Goal: Information Seeking & Learning: Learn about a topic

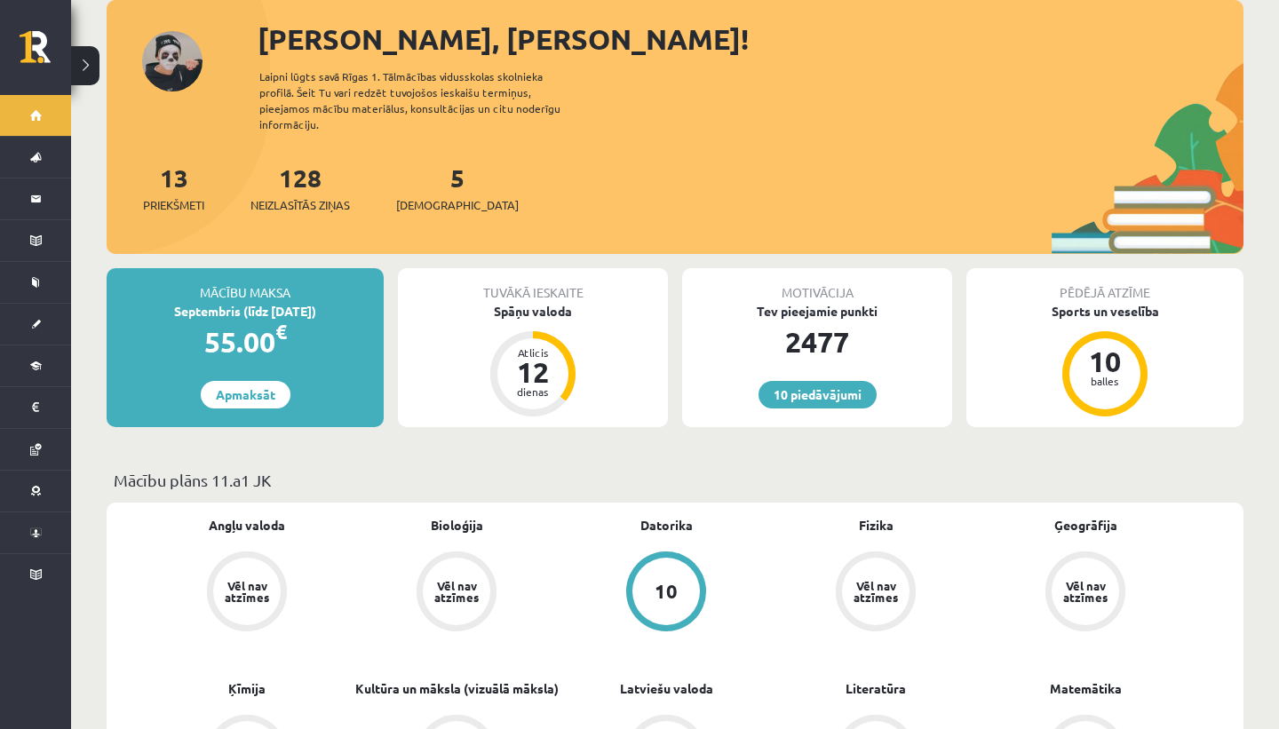
scroll to position [45, 0]
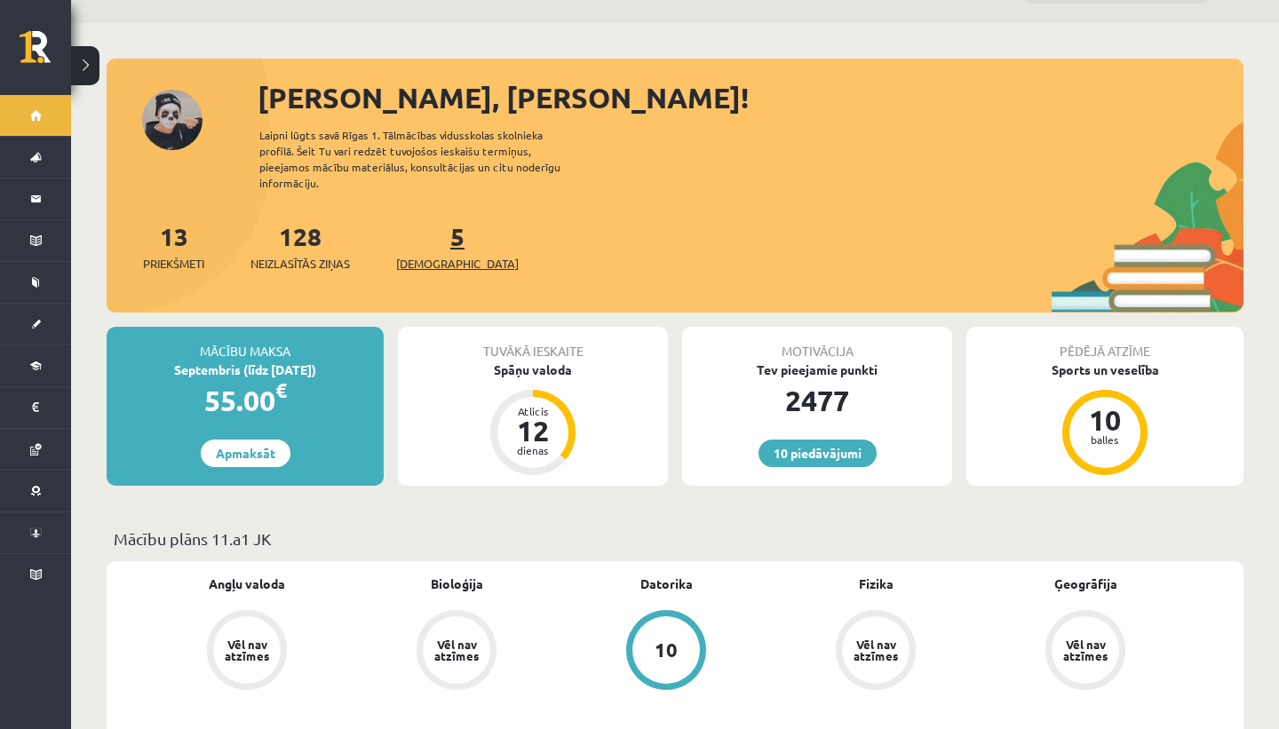
click at [442, 255] on span "[DEMOGRAPHIC_DATA]" at bounding box center [457, 264] width 123 height 18
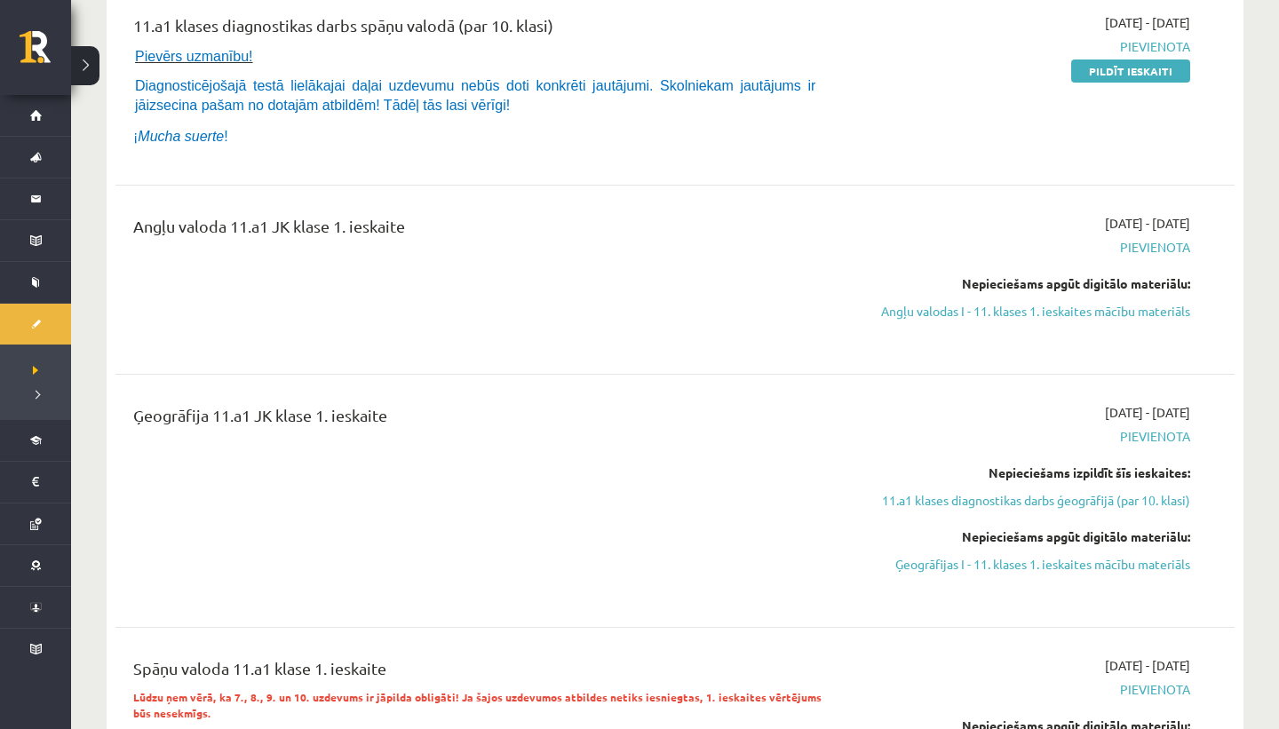
scroll to position [399, 0]
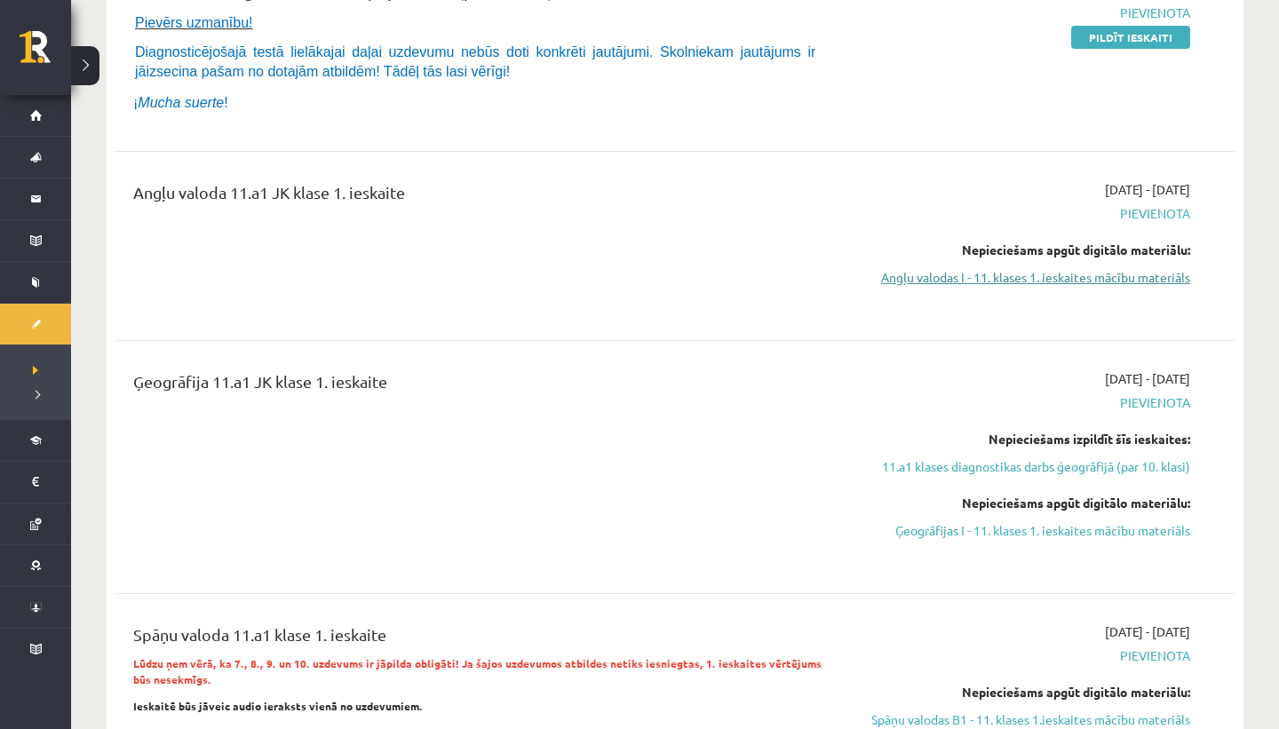
click at [1103, 282] on link "Angļu valodas I - 11. klases 1. ieskaites mācību materiāls" at bounding box center [1022, 277] width 335 height 19
